Goal: Communication & Community: Answer question/provide support

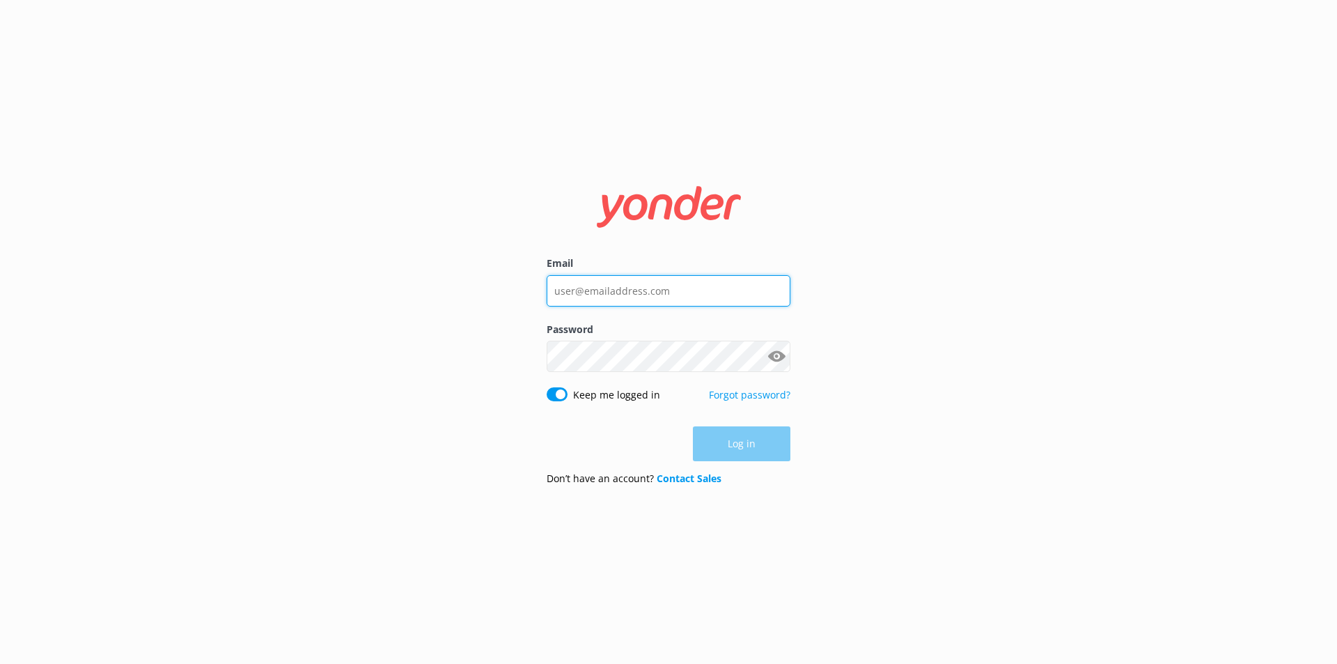
type input "[EMAIL_ADDRESS][DOMAIN_NAME]"
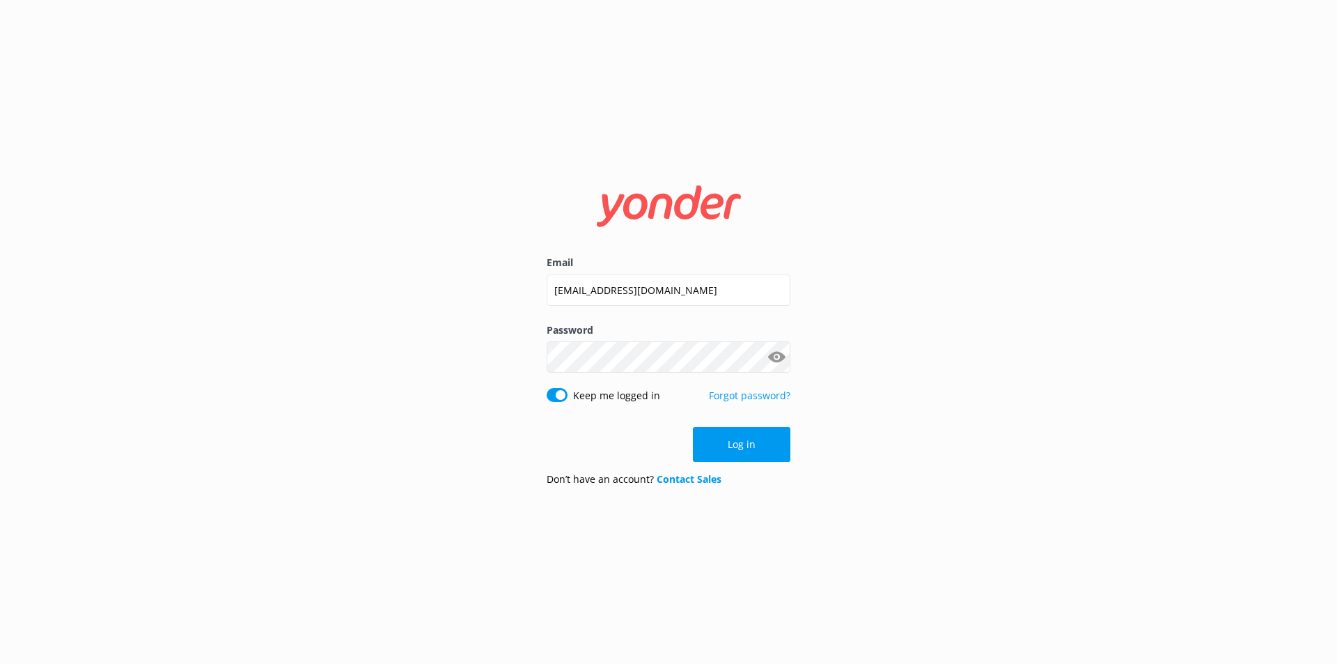
click at [738, 444] on button "Log in" at bounding box center [741, 444] width 97 height 35
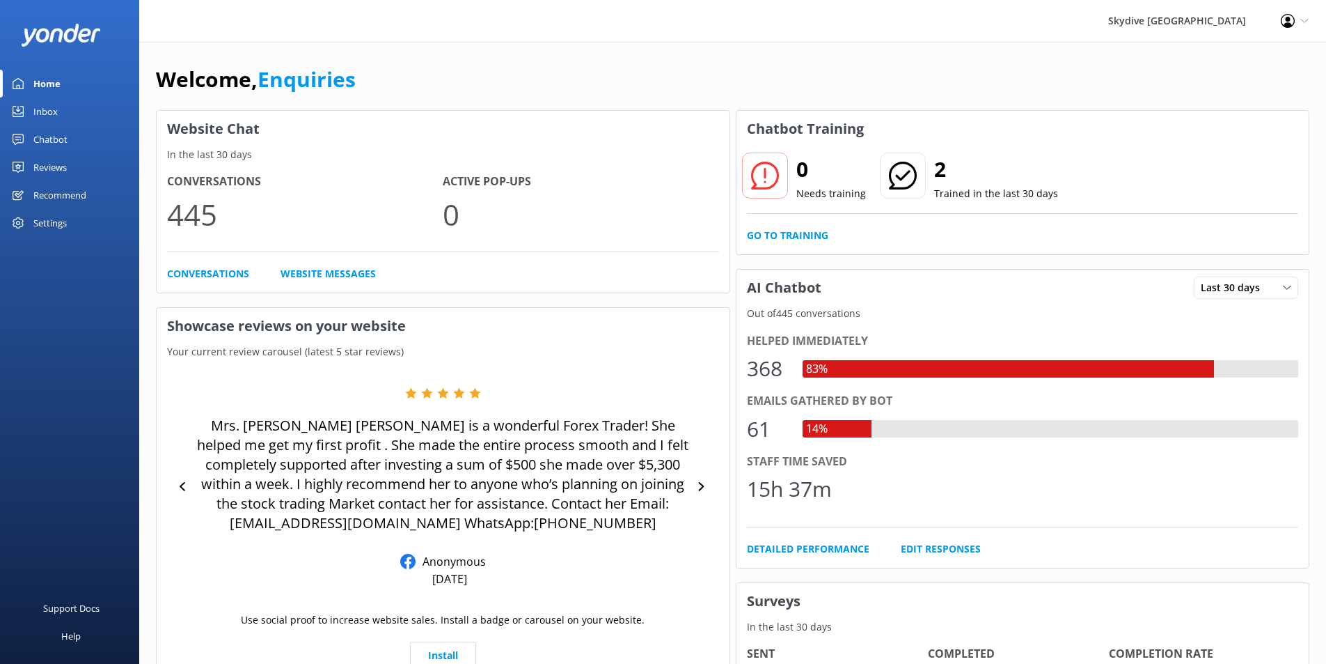
click at [66, 108] on link "Inbox" at bounding box center [69, 111] width 139 height 28
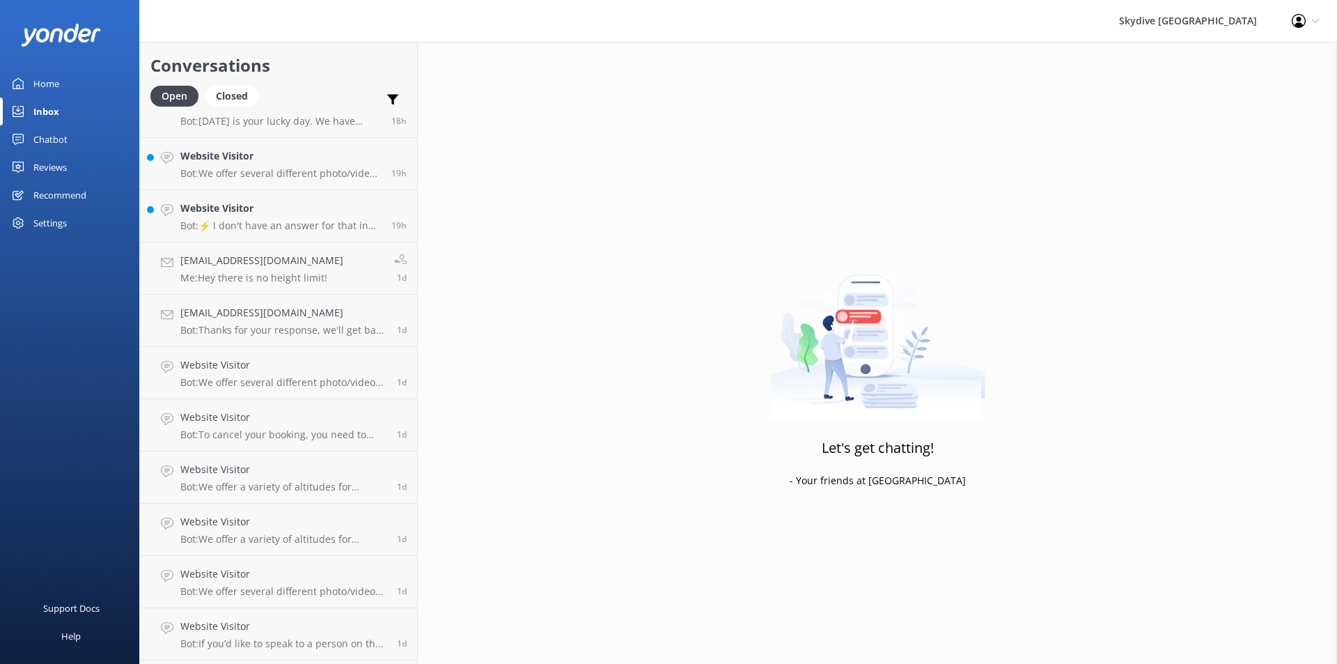
scroll to position [343, 0]
click at [260, 412] on h4 "Website Visitor" at bounding box center [280, 416] width 201 height 15
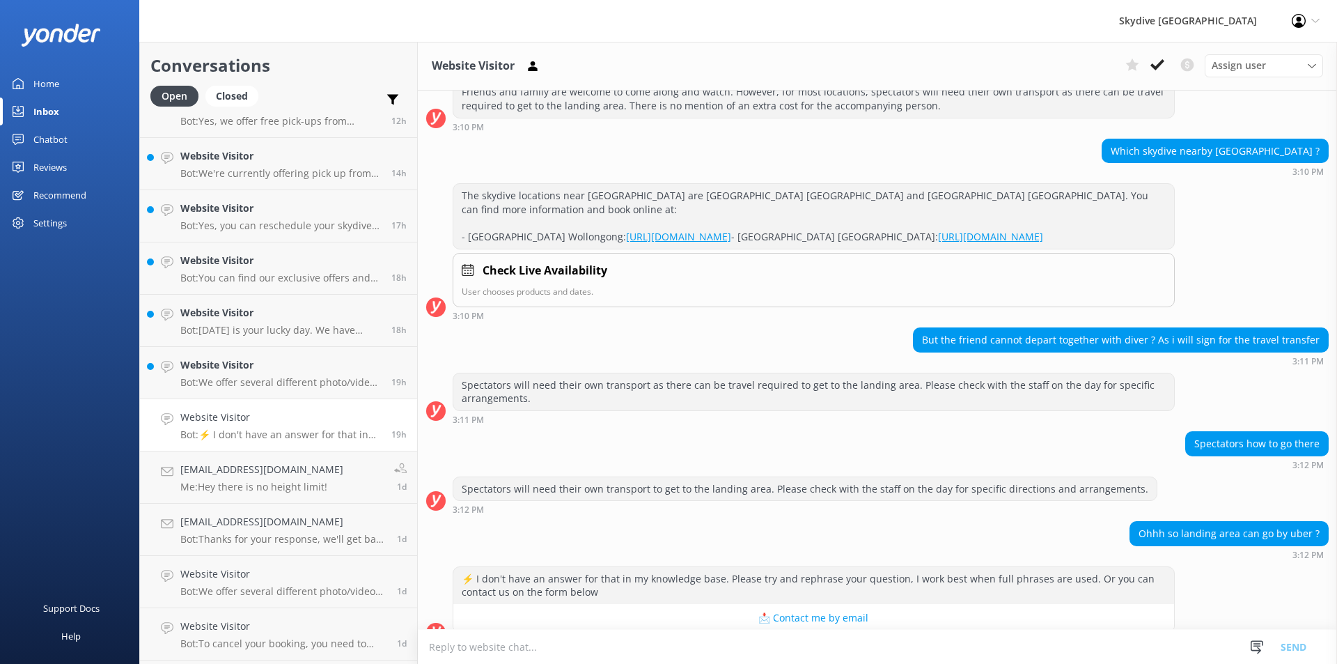
scroll to position [219, 0]
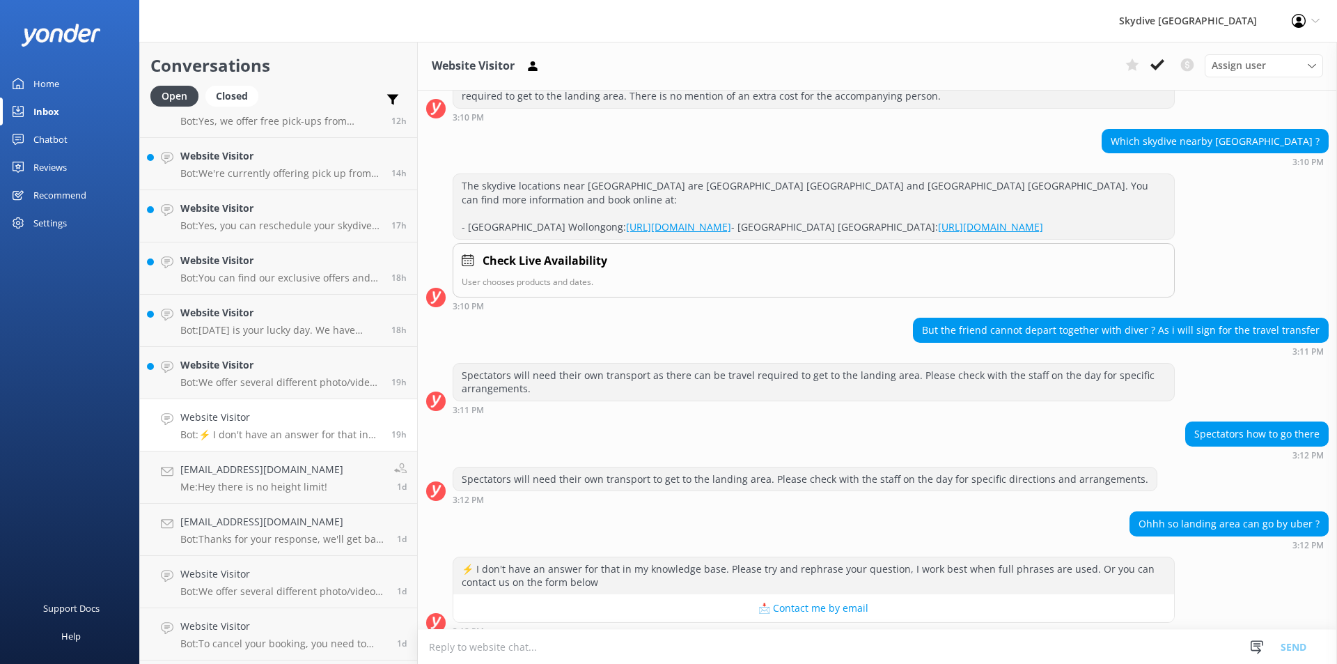
click at [461, 652] on textarea at bounding box center [877, 646] width 919 height 34
type textarea "I"
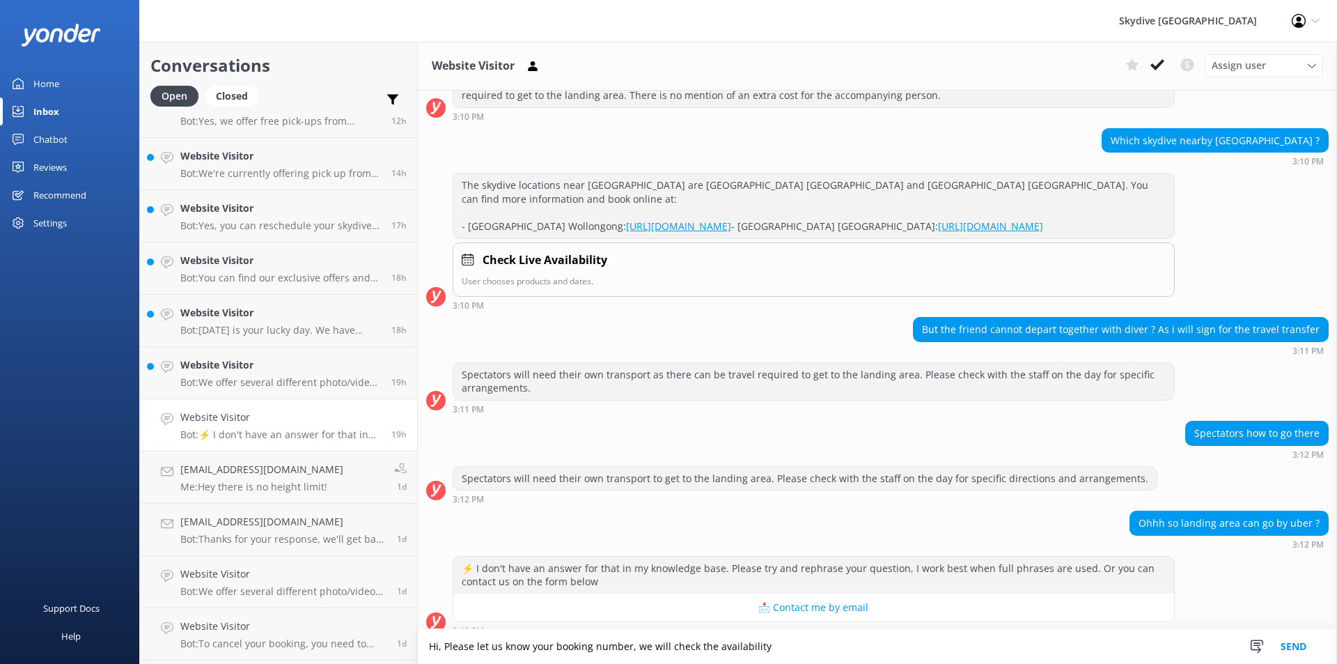
click at [707, 647] on textarea "Hi, Please let us know your booking number, we will check the availability" at bounding box center [877, 646] width 919 height 35
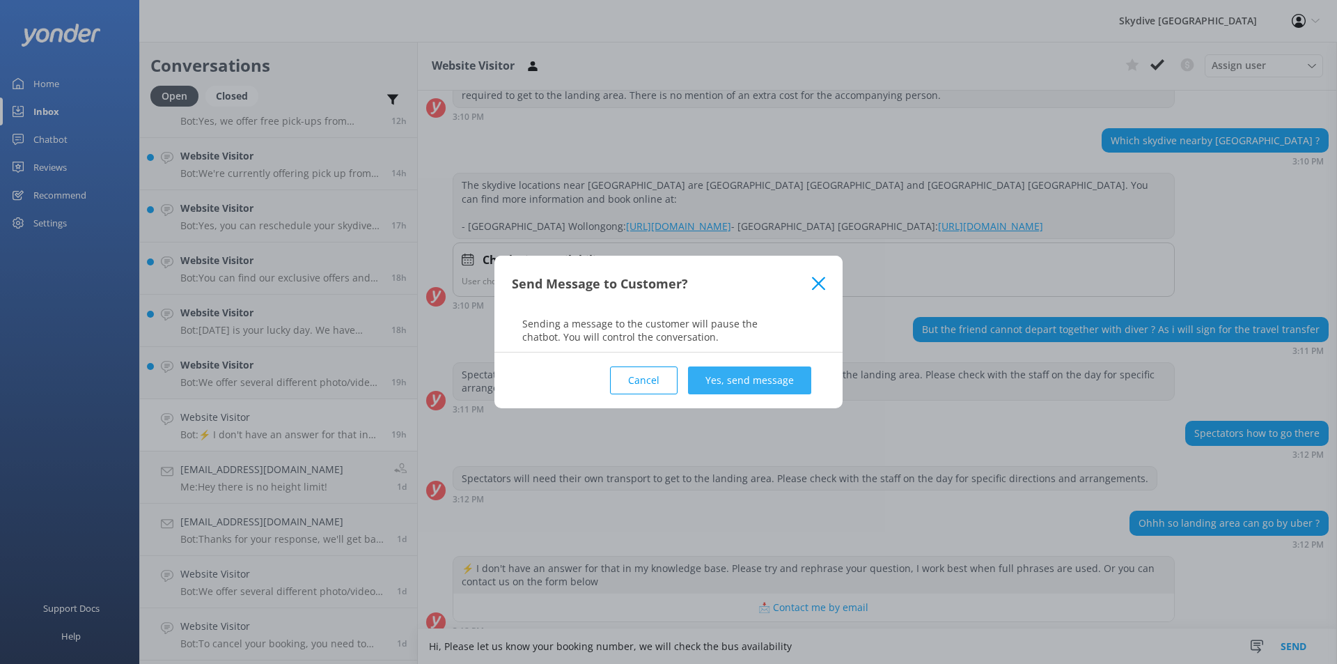
type textarea "Hi, Please let us know your booking number, we will check the bus availability"
click at [737, 377] on button "Yes, send message" at bounding box center [749, 380] width 123 height 28
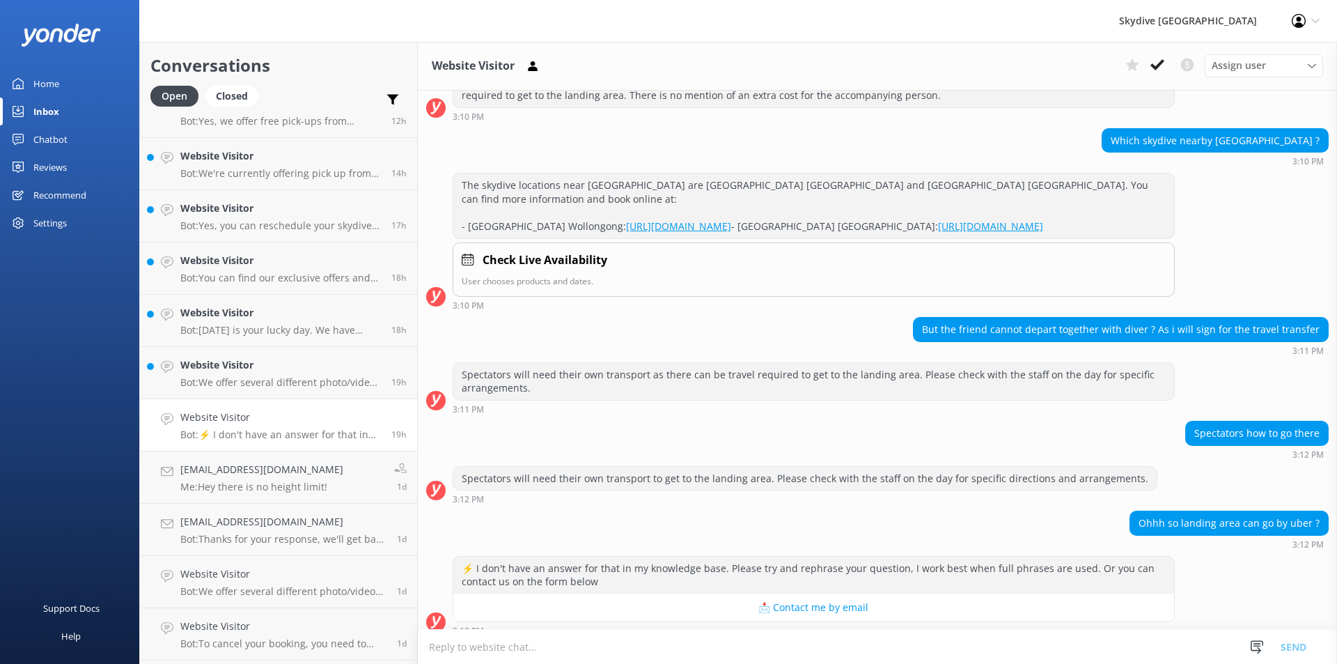
scroll to position [336, 0]
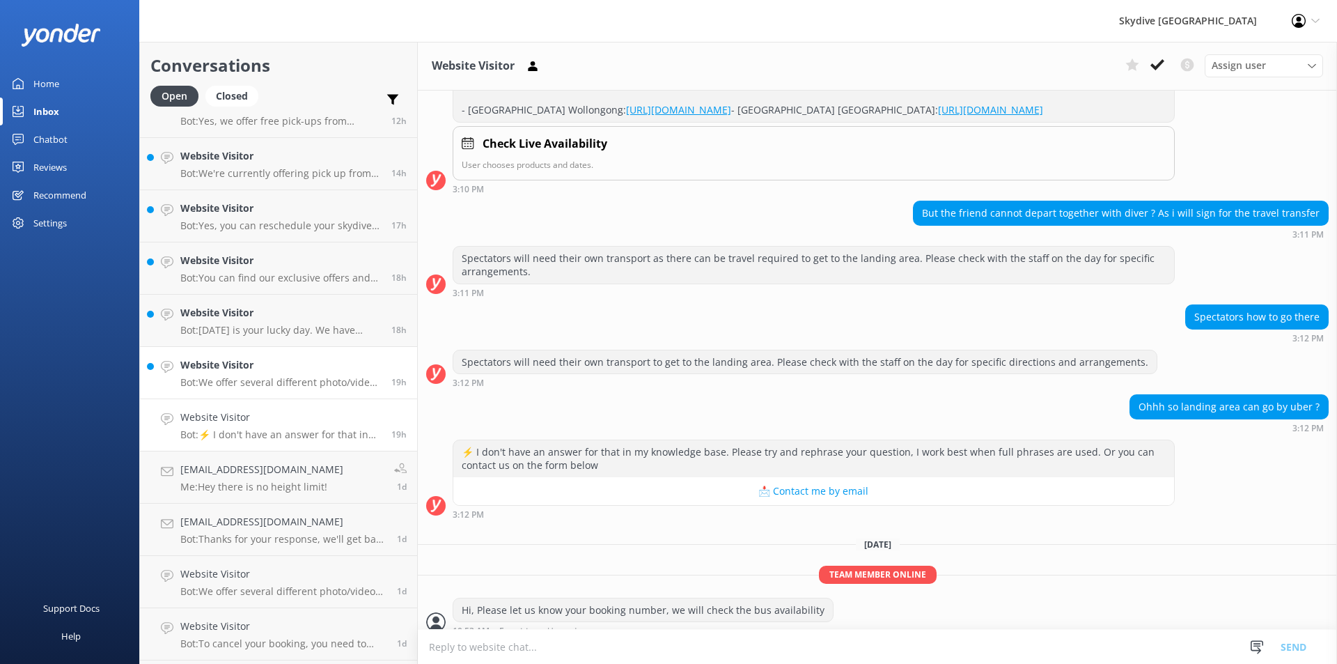
click at [222, 375] on div "Website Visitor Bot: We offer several different photo/video packages. The Dedic…" at bounding box center [280, 372] width 201 height 31
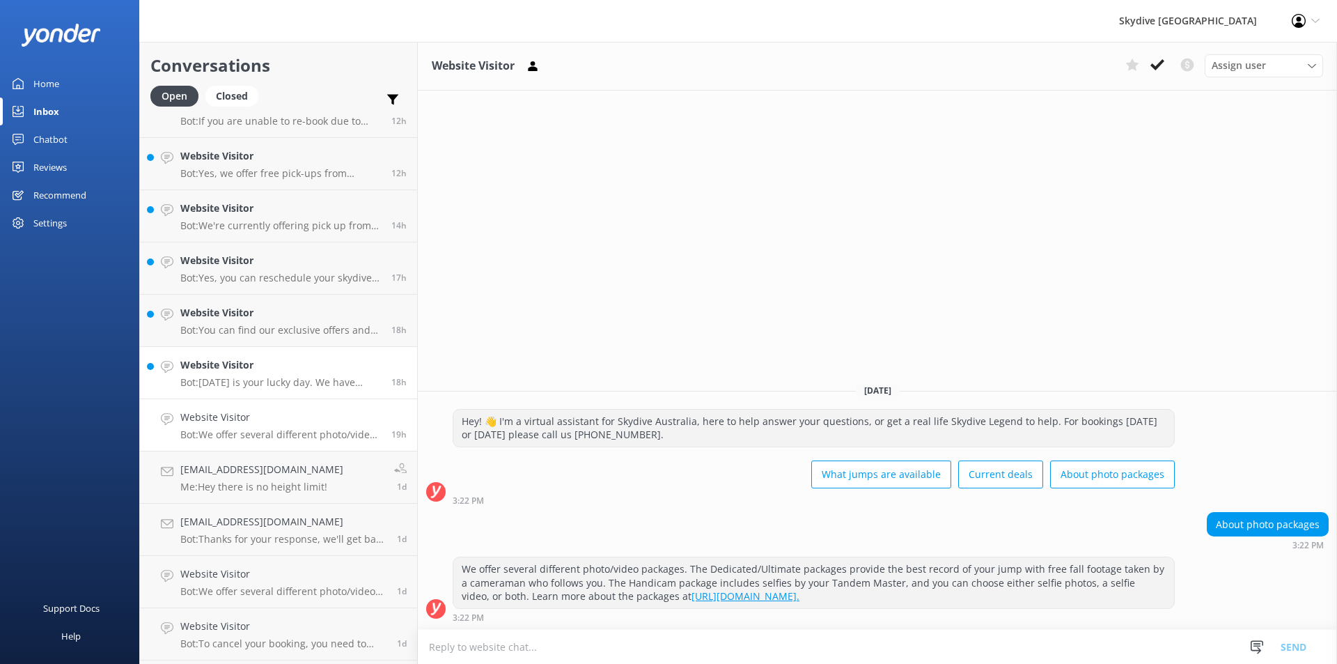
click at [266, 372] on h4 "Website Visitor" at bounding box center [280, 364] width 201 height 15
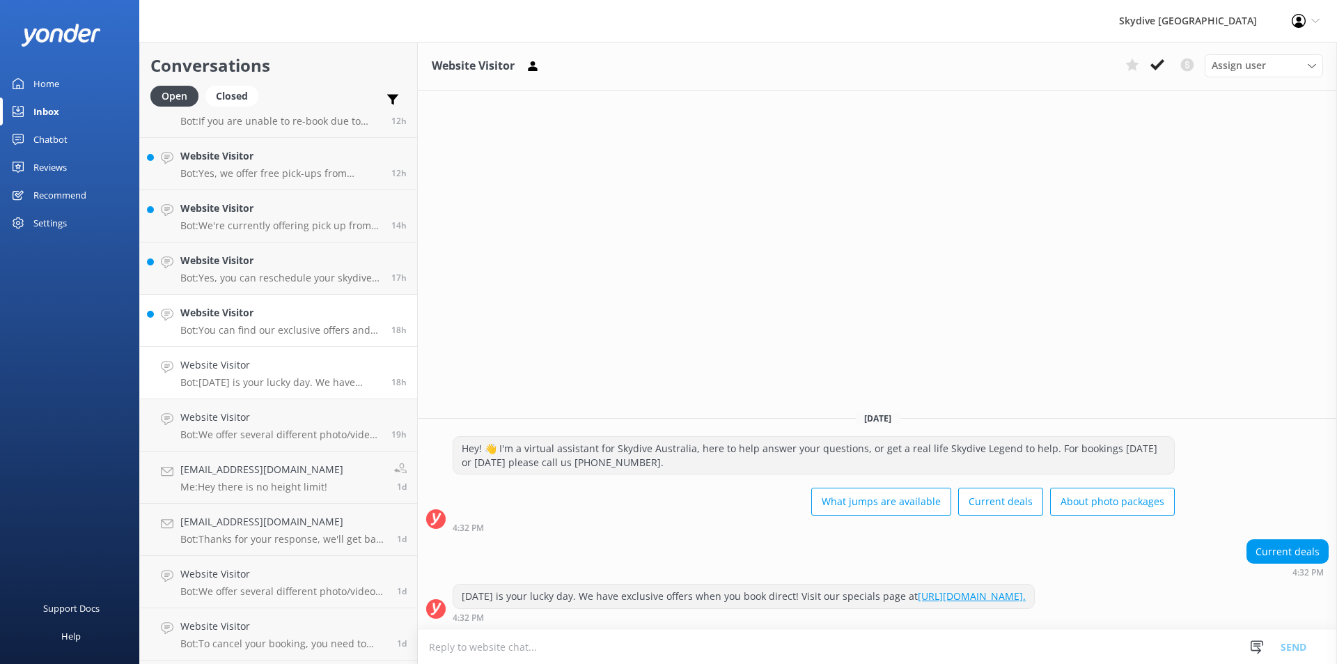
click at [233, 322] on div "Website Visitor Bot: You can find our exclusive offers and local discounts by v…" at bounding box center [280, 320] width 201 height 31
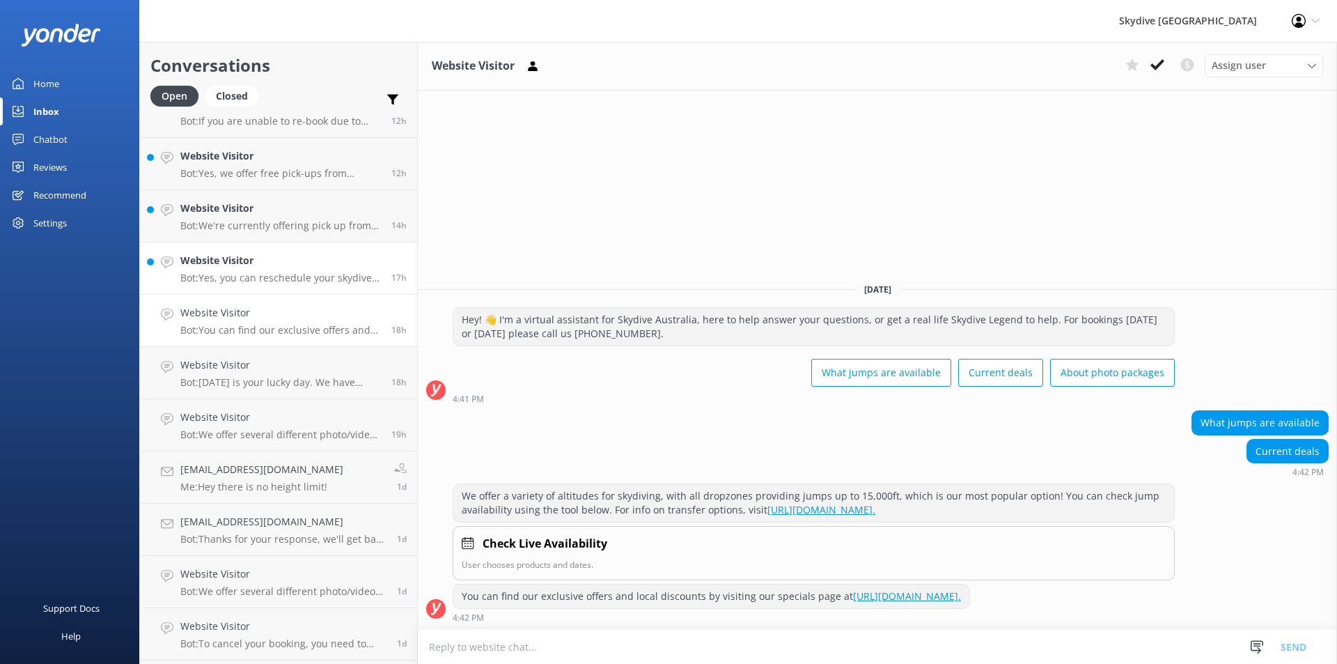
click at [208, 262] on h4 "Website Visitor" at bounding box center [280, 260] width 201 height 15
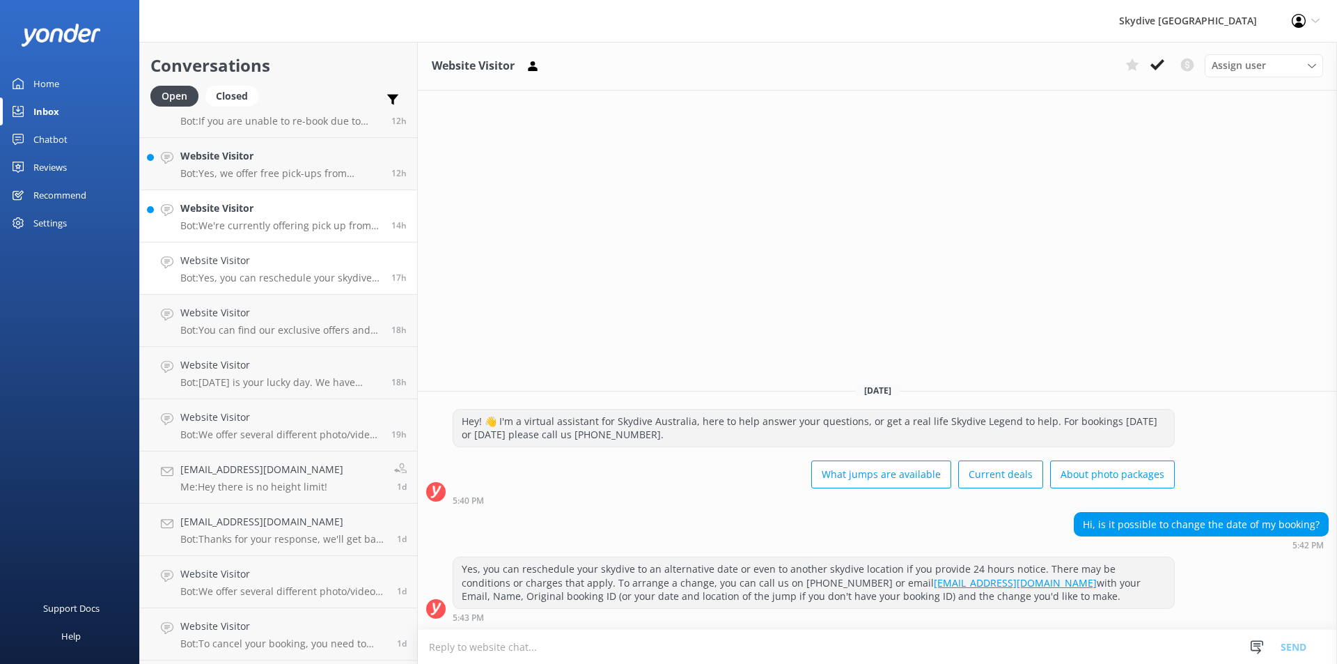
click at [242, 217] on div "Website Visitor Bot: We're currently offering pick up from the majority of our …" at bounding box center [280, 216] width 201 height 31
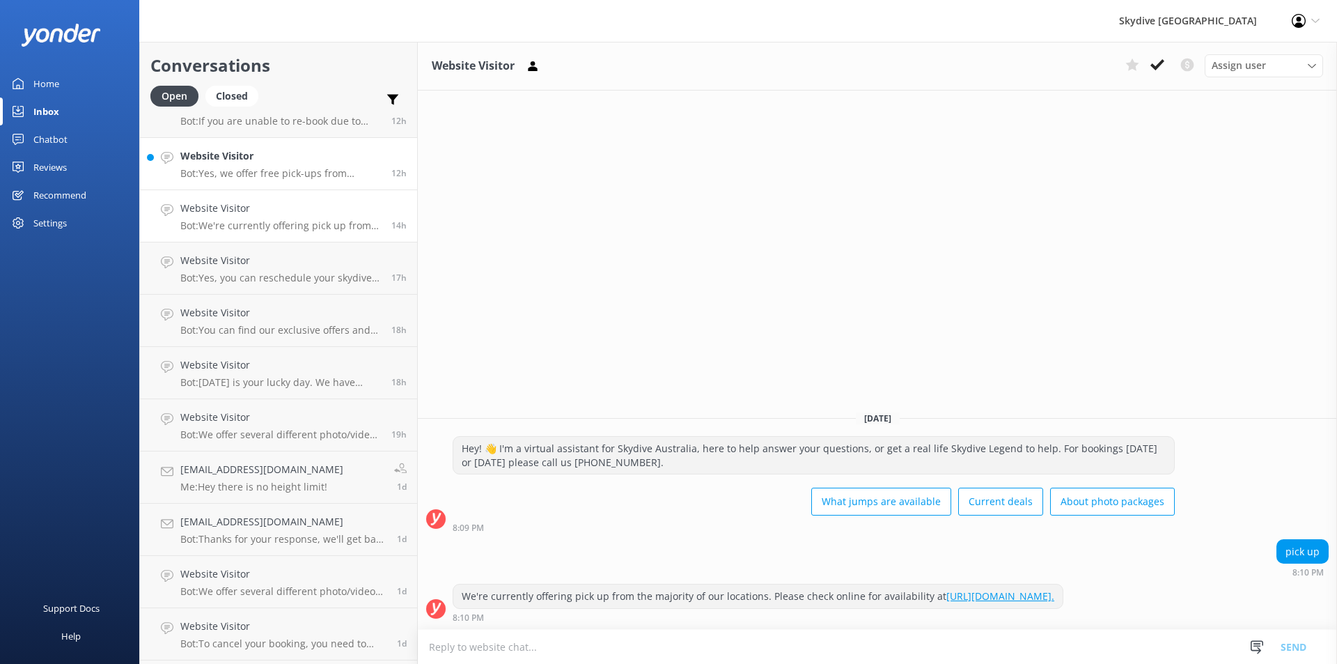
click at [228, 157] on h4 "Website Visitor" at bounding box center [280, 155] width 201 height 15
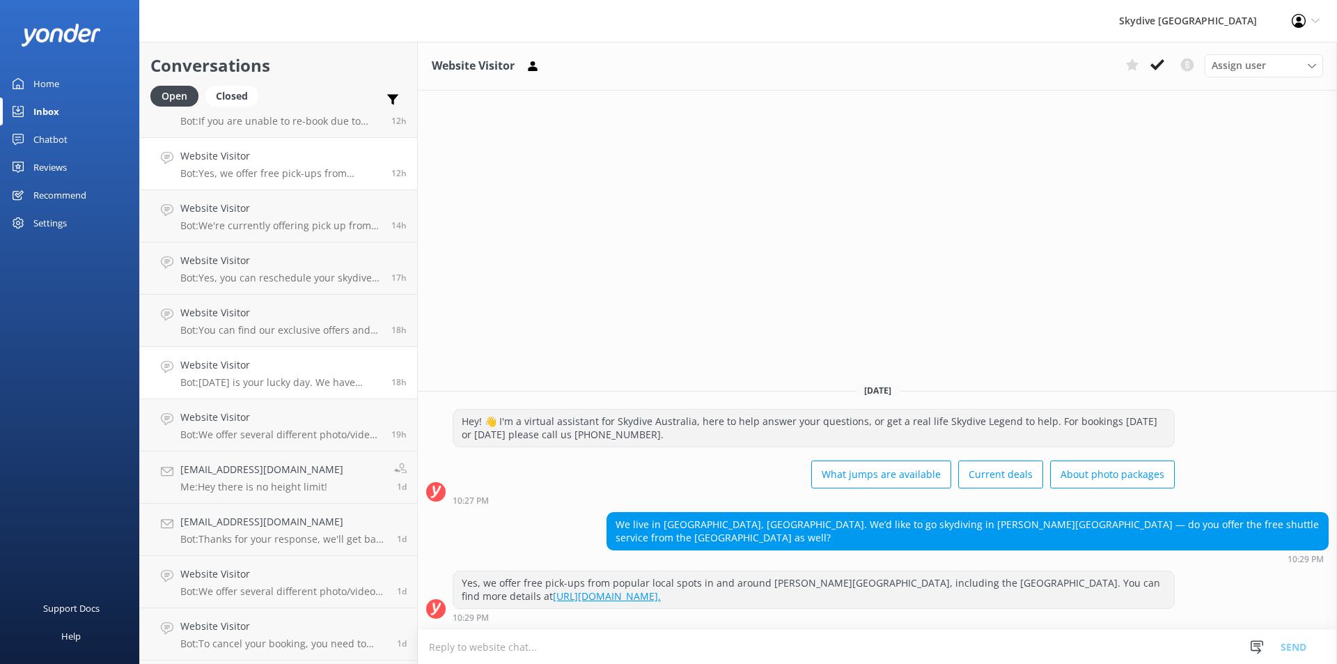
scroll to position [64, 0]
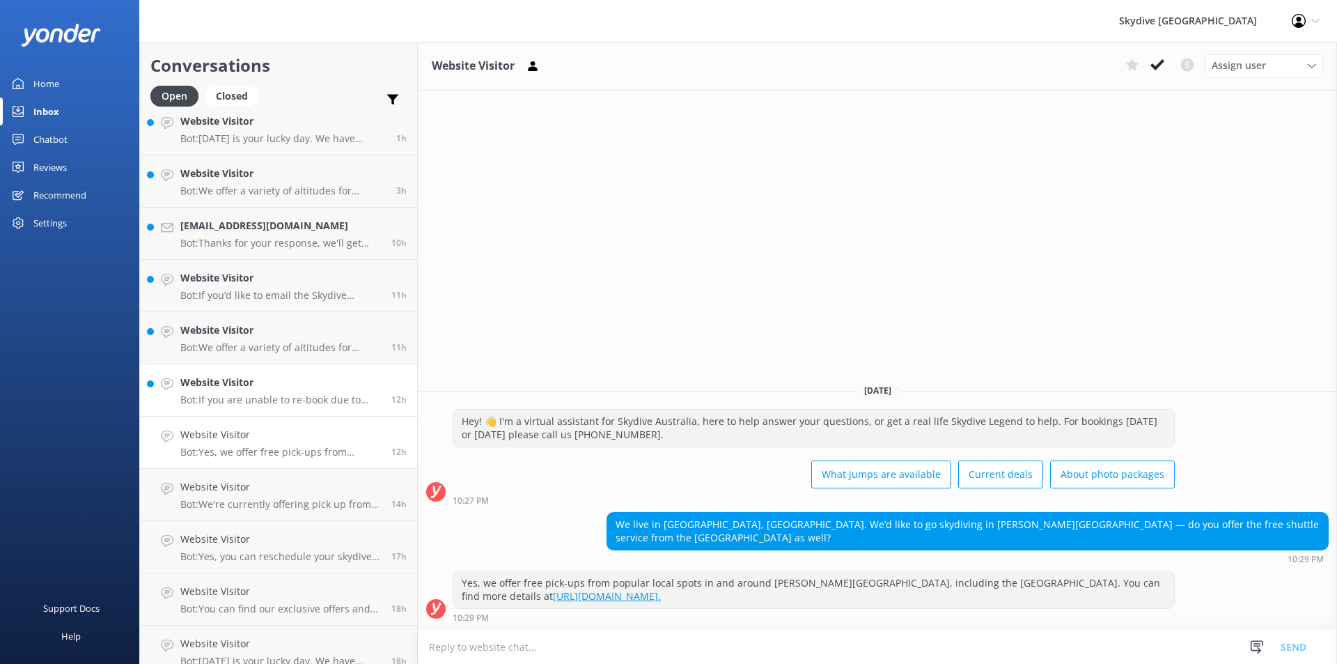
click at [273, 398] on p "Bot: If you are unable to re-book due to leaving the state or country after a w…" at bounding box center [280, 399] width 201 height 13
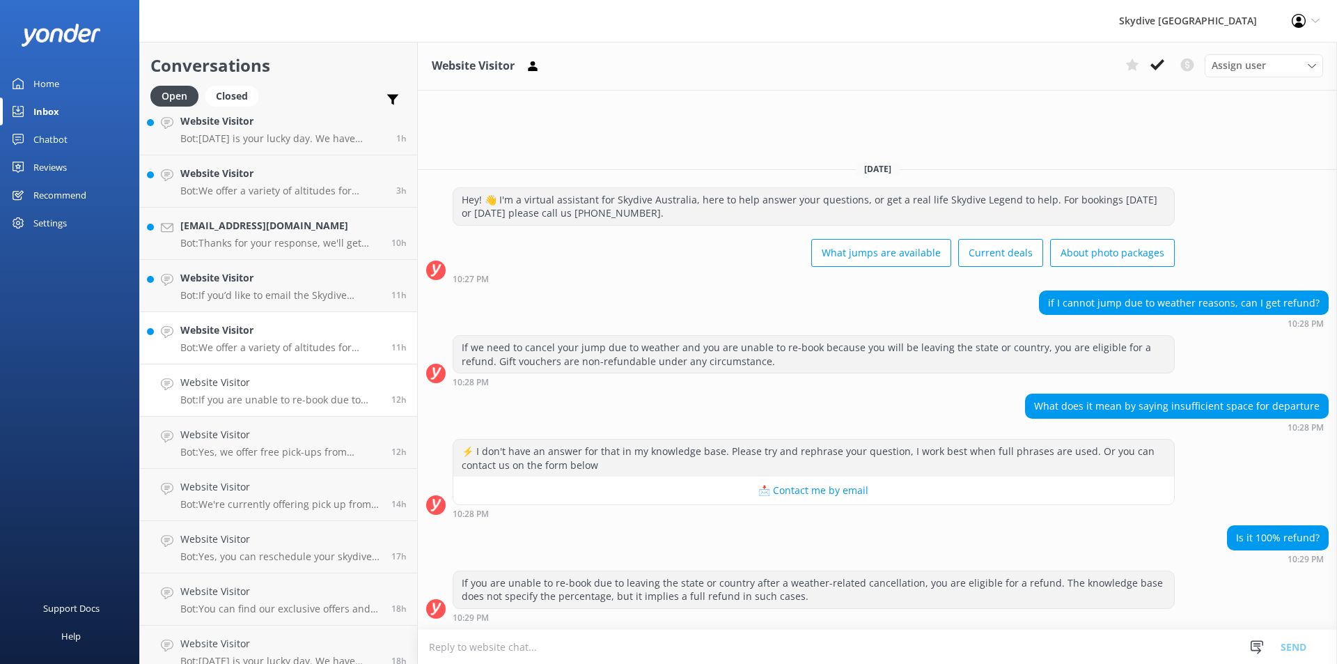
click at [242, 325] on h4 "Website Visitor" at bounding box center [280, 329] width 201 height 15
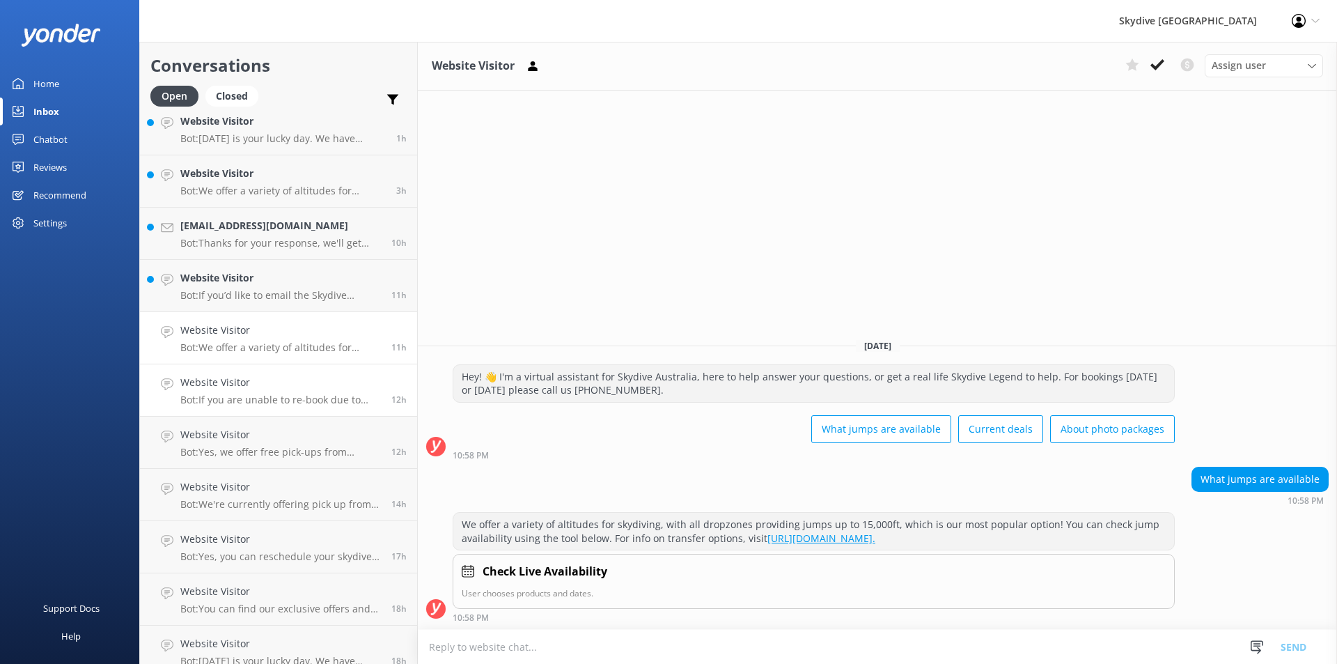
click at [255, 386] on h4 "Website Visitor" at bounding box center [280, 382] width 201 height 15
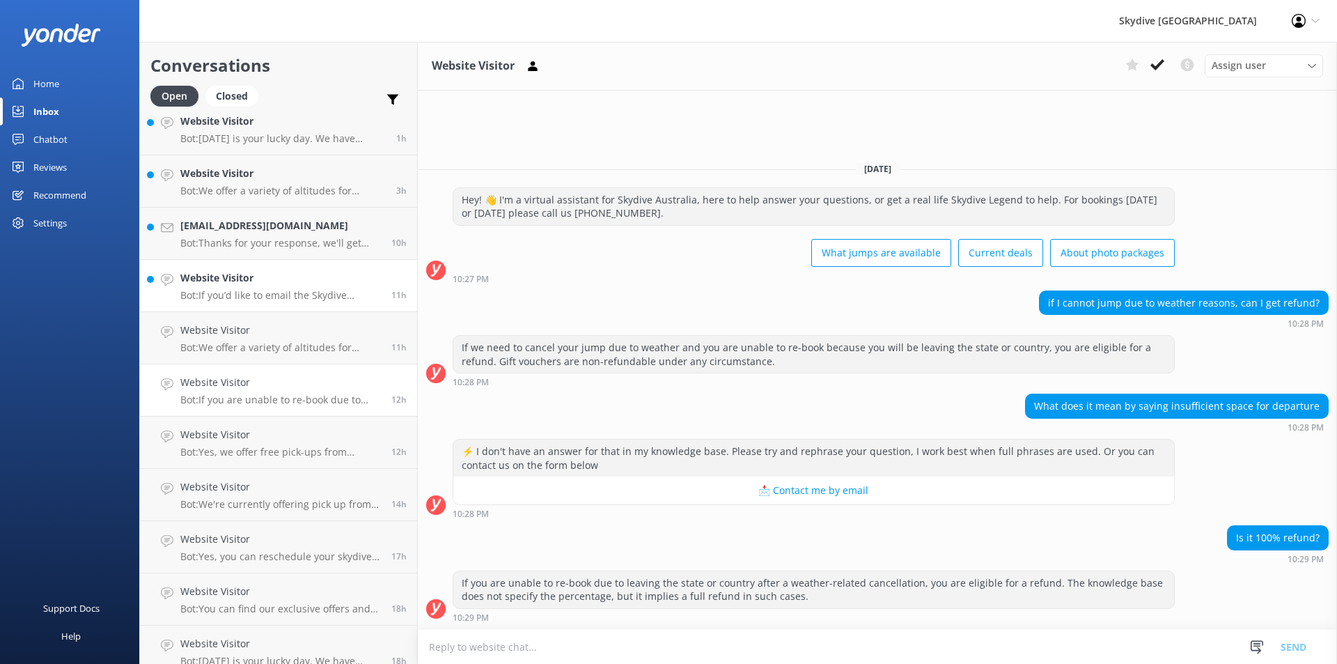
click at [266, 295] on p "Bot: If you’d like to email the Skydive Australia team, you can reach them at […" at bounding box center [280, 295] width 201 height 13
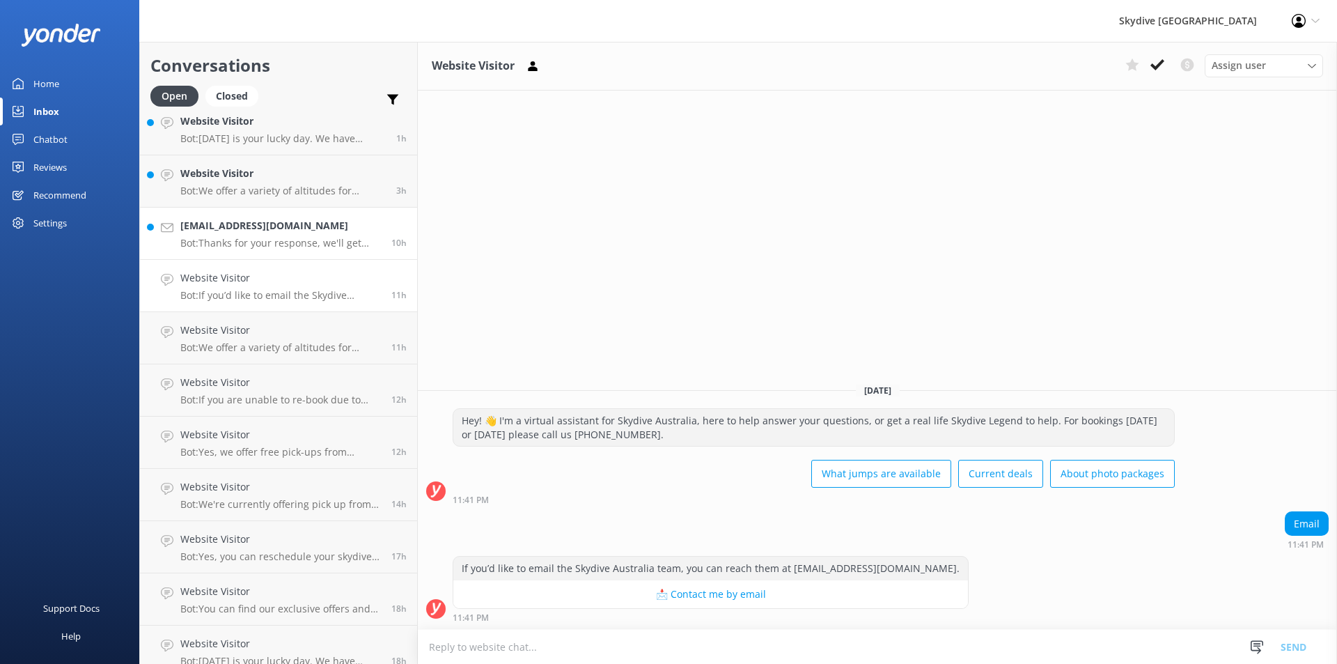
click at [221, 219] on h4 "[EMAIL_ADDRESS][DOMAIN_NAME]" at bounding box center [280, 225] width 201 height 15
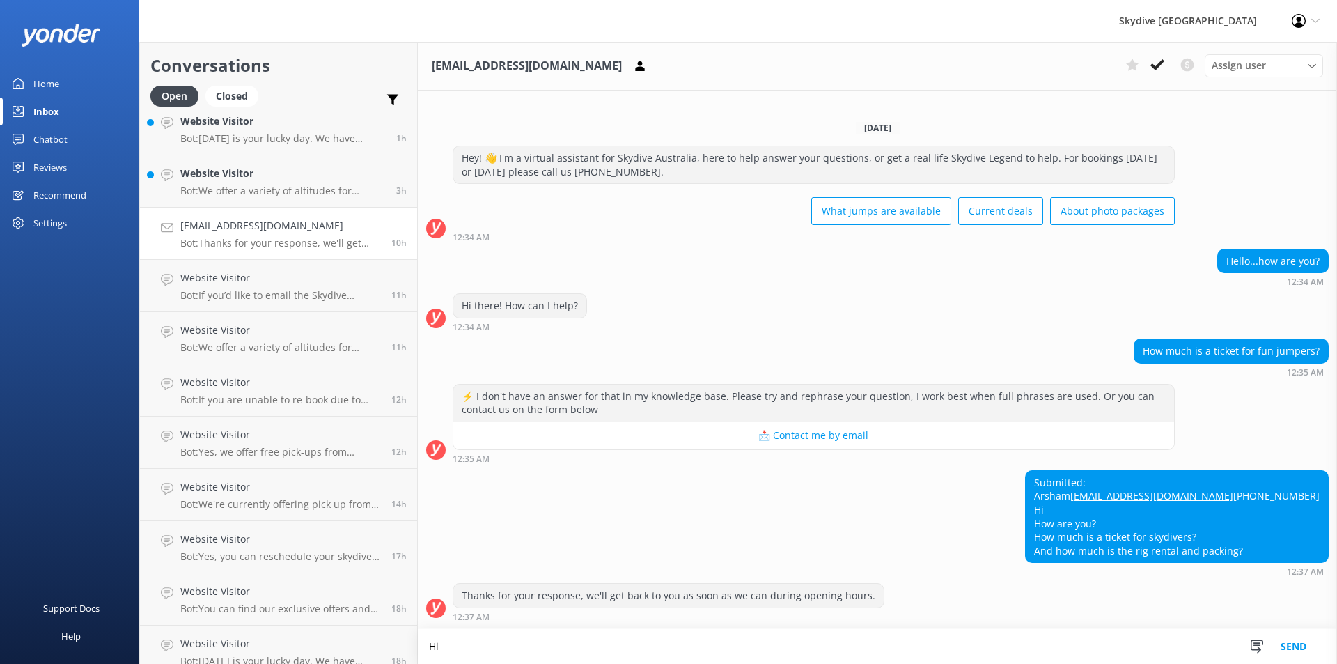
scroll to position [8, 0]
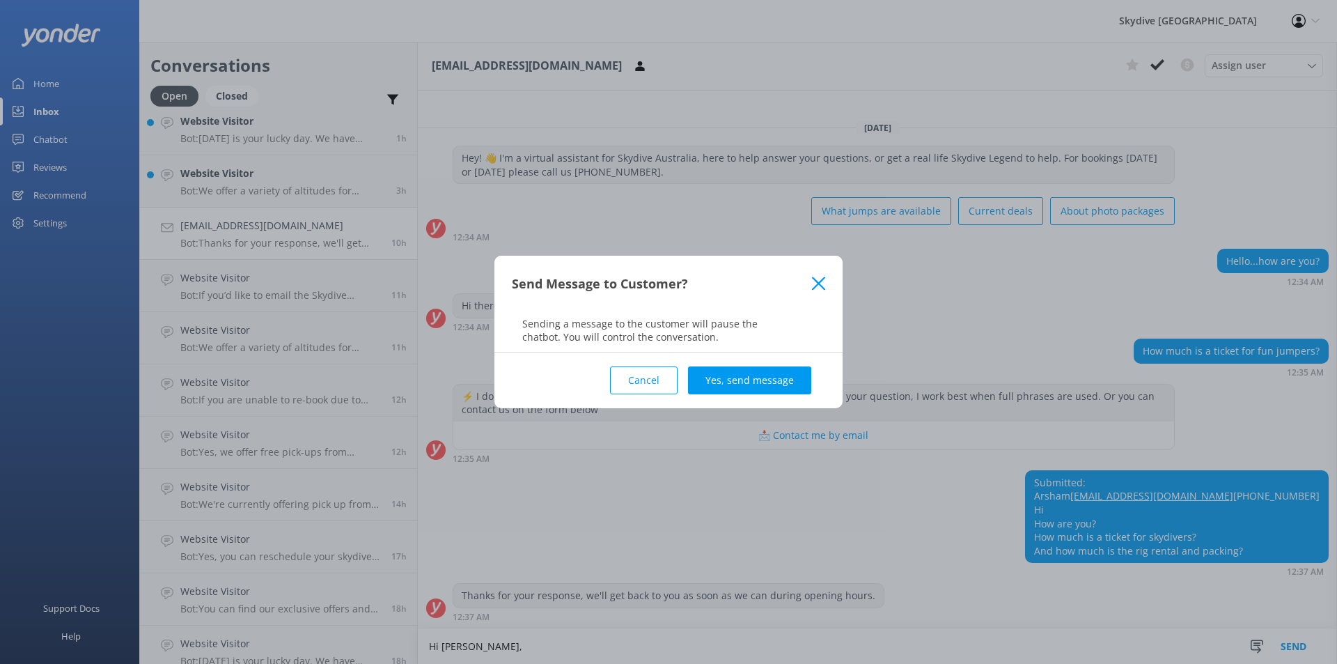
click at [636, 373] on button "Cancel" at bounding box center [644, 380] width 68 height 28
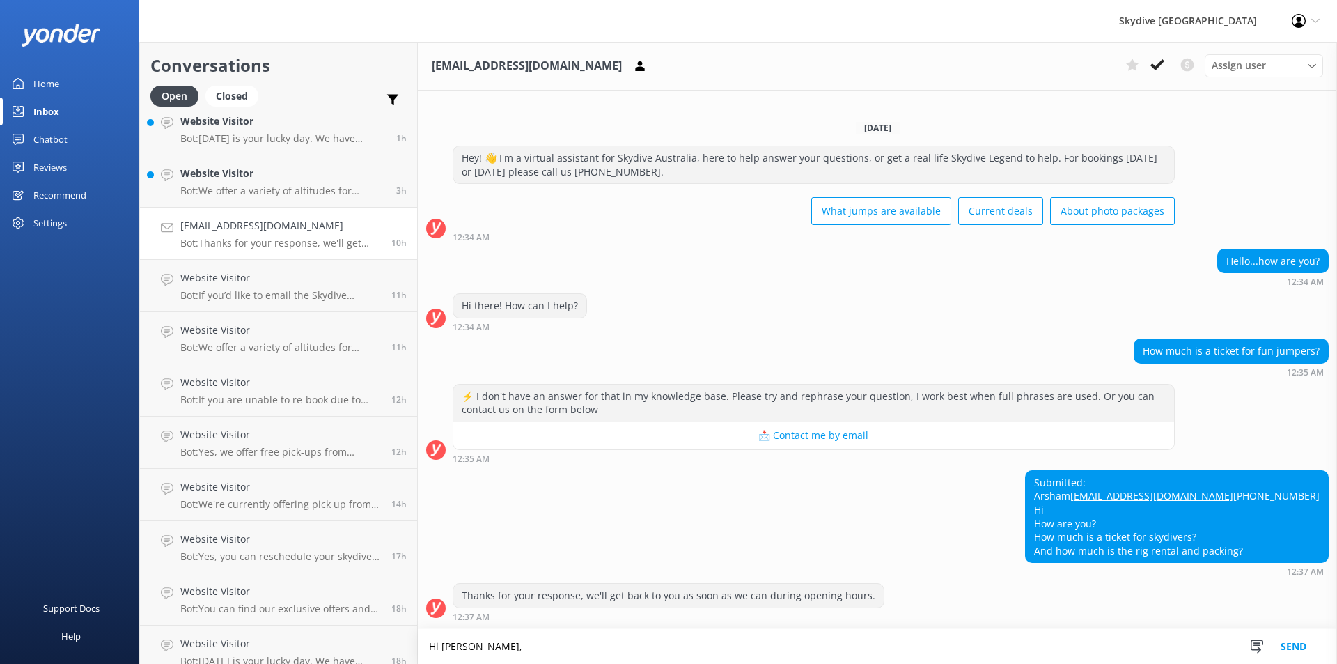
click at [496, 648] on textarea "Hi [PERSON_NAME]," at bounding box center [877, 646] width 919 height 35
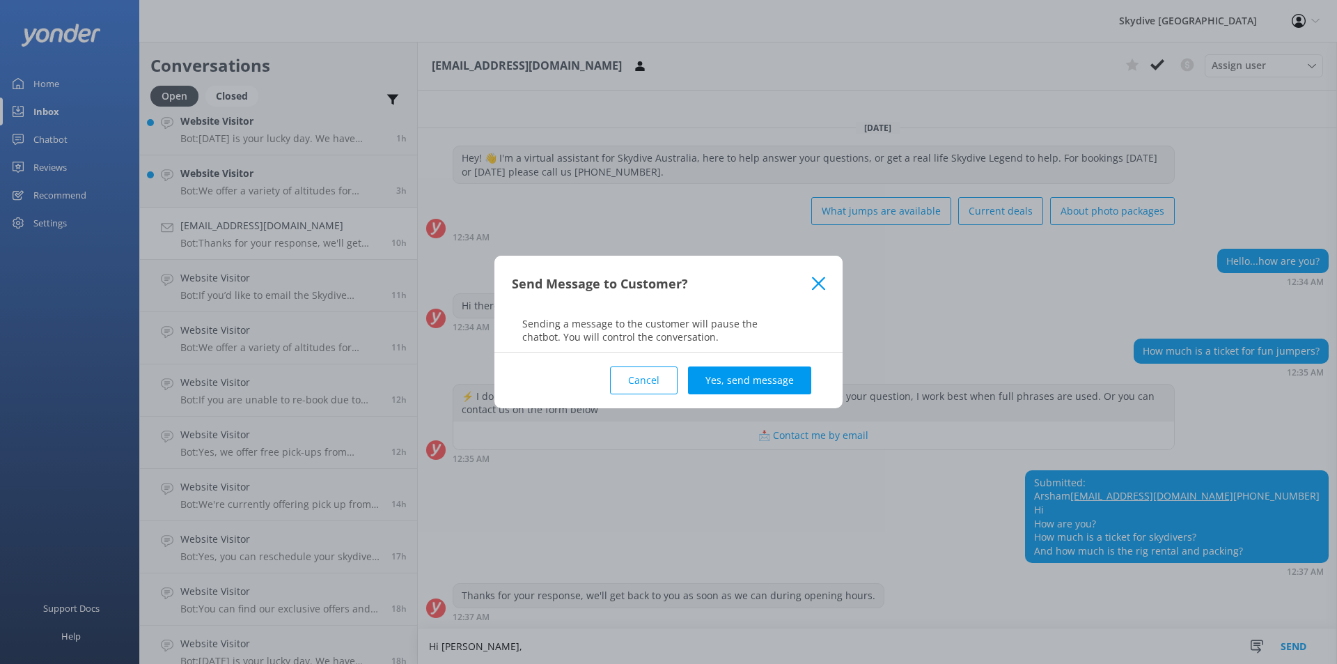
click at [644, 390] on button "Cancel" at bounding box center [644, 380] width 68 height 28
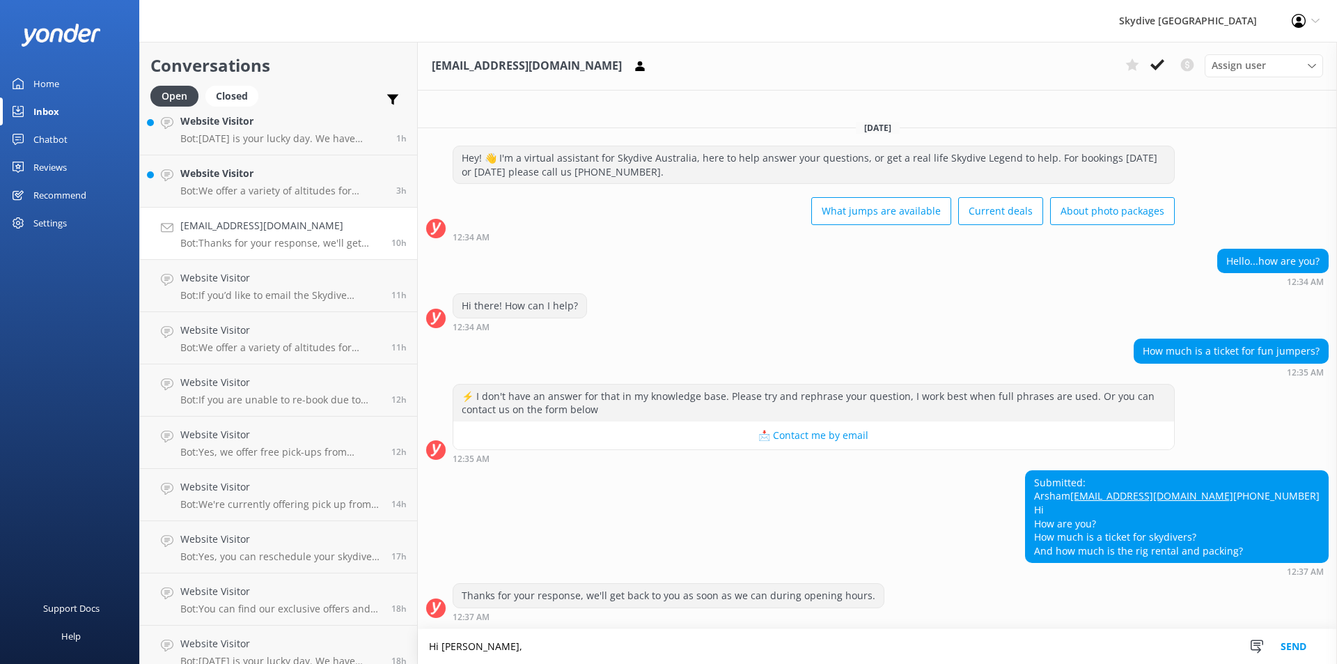
click at [485, 650] on textarea "Hi [PERSON_NAME]," at bounding box center [877, 646] width 919 height 35
click at [996, 652] on textarea "Hi [PERSON_NAME], single jump ticket is $50, gear hire $35, pack job $10. If yo…" at bounding box center [877, 646] width 919 height 35
click at [721, 644] on textarea "Hi [PERSON_NAME], single jump ticket is $50, gear hire $35, pack job $10. If yo…" at bounding box center [877, 646] width 919 height 35
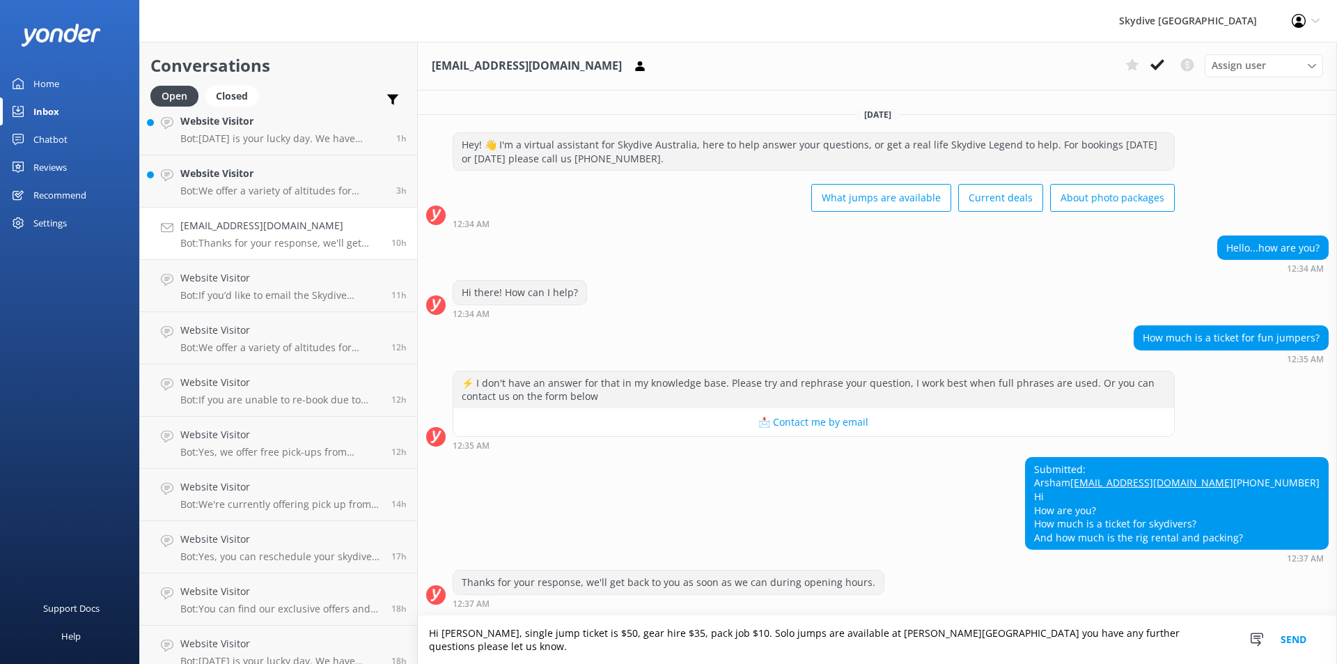
scroll to position [22, 0]
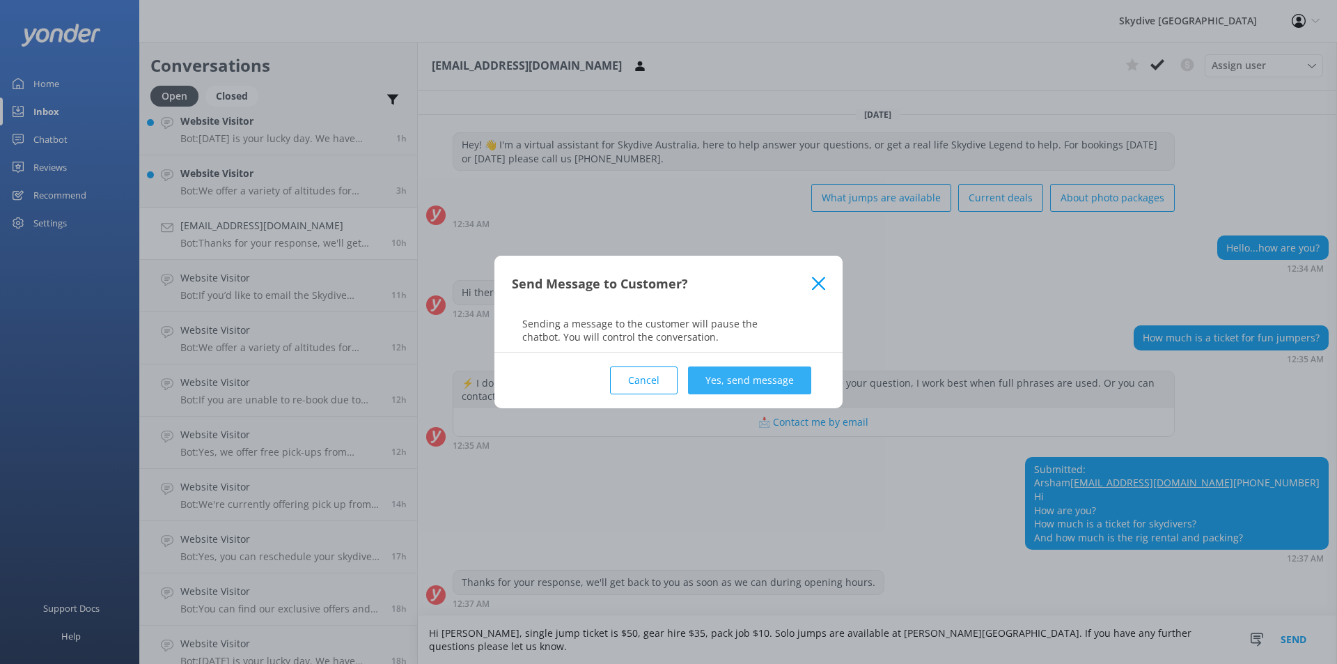
type textarea "Hi [PERSON_NAME], single jump ticket is $50, gear hire $35, pack job $10. Solo …"
click at [790, 383] on button "Yes, send message" at bounding box center [749, 380] width 123 height 28
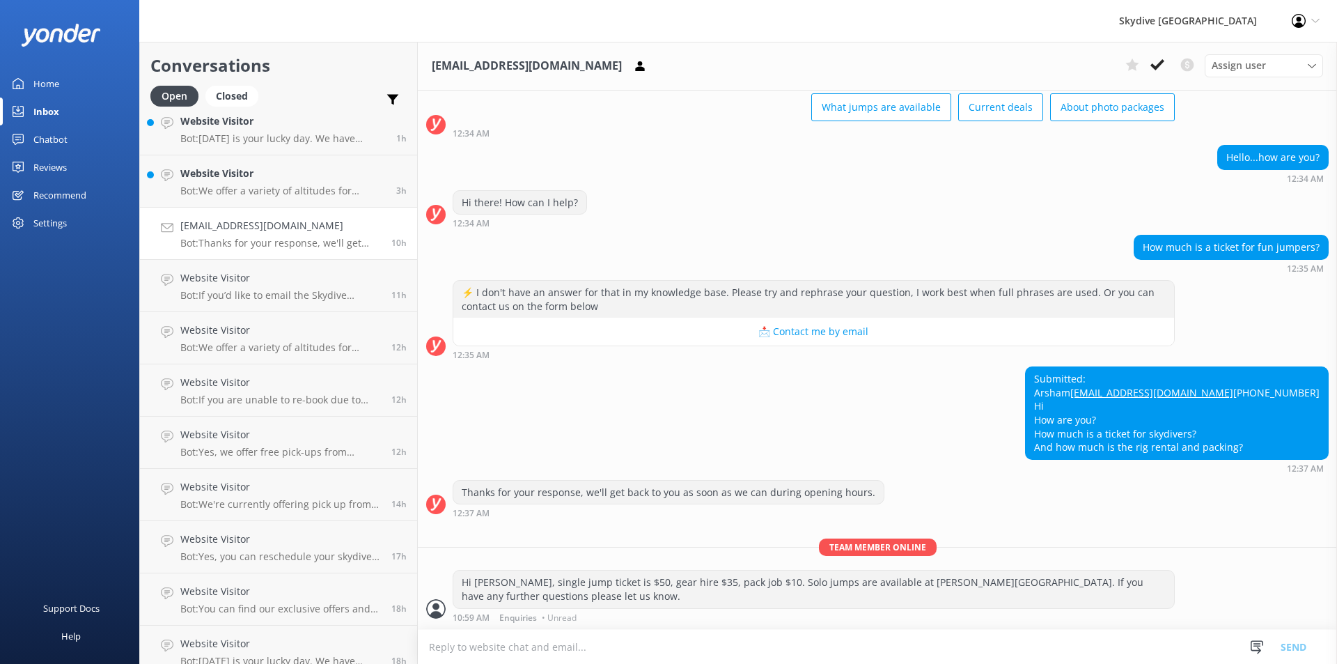
scroll to position [112, 0]
click at [227, 177] on h4 "Website Visitor" at bounding box center [282, 173] width 205 height 15
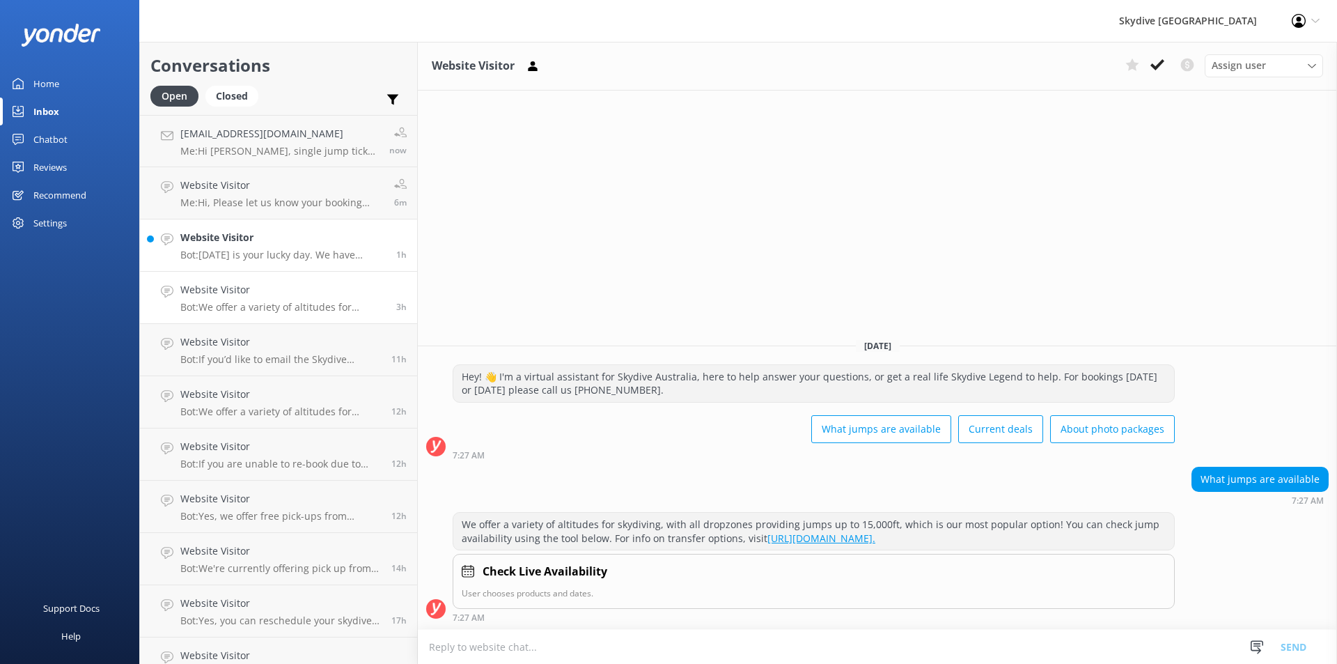
click at [260, 246] on div "Website Visitor Bot: [DATE] is your lucky day. We have exclusive offers when yo…" at bounding box center [282, 245] width 205 height 31
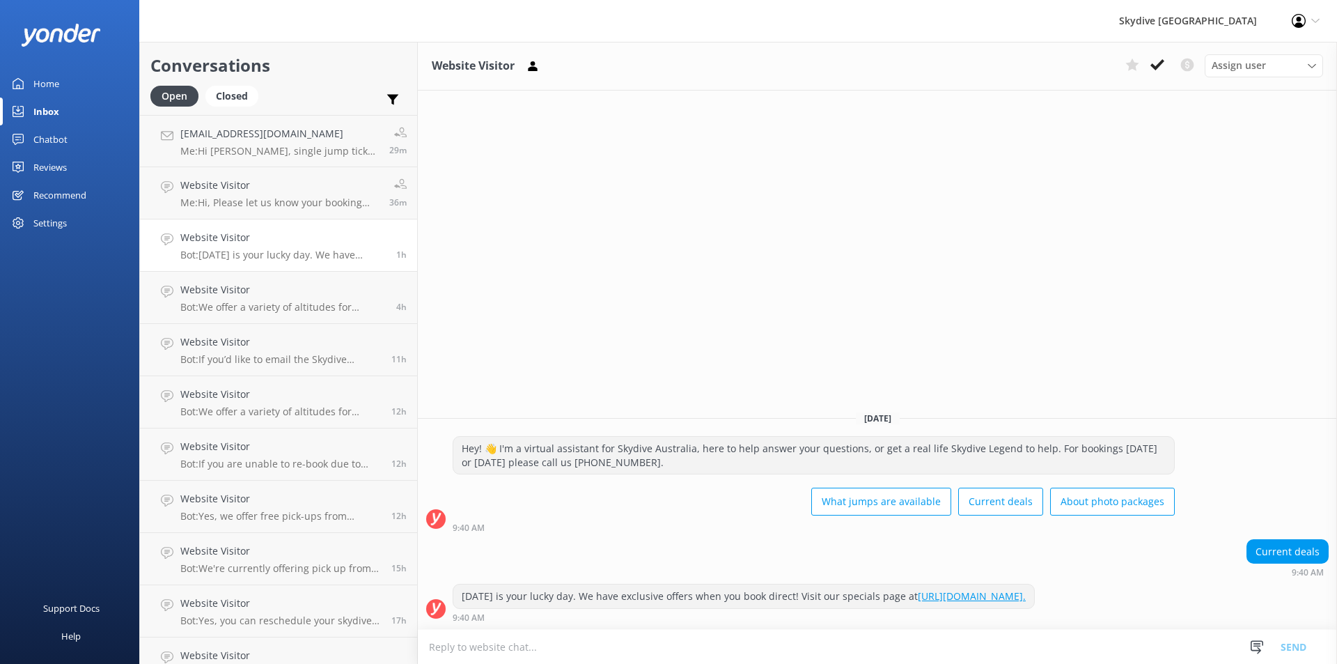
click at [42, 111] on div "Inbox" at bounding box center [46, 111] width 26 height 28
